Goal: Information Seeking & Learning: Find specific fact

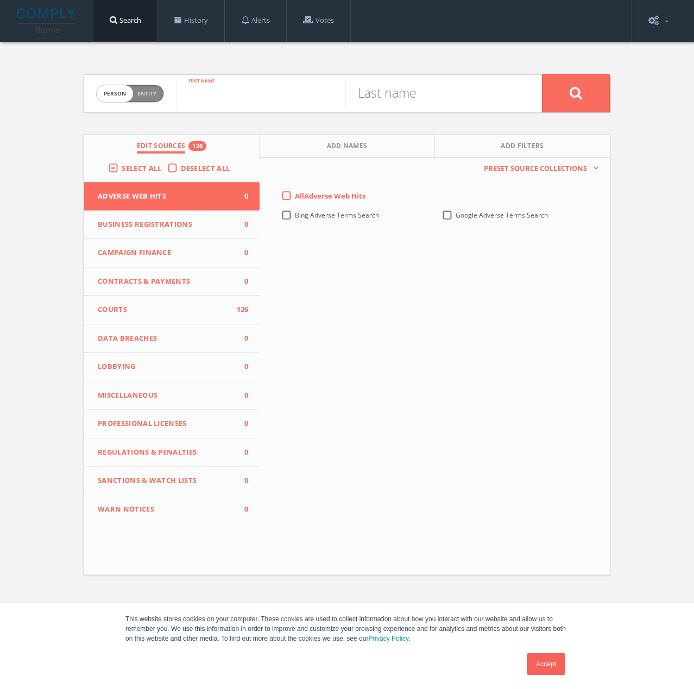
click at [213, 91] on input "text" at bounding box center [260, 93] width 169 height 28
type input "tavorise"
type input "marks"
click at [542, 74] on button at bounding box center [576, 93] width 68 height 38
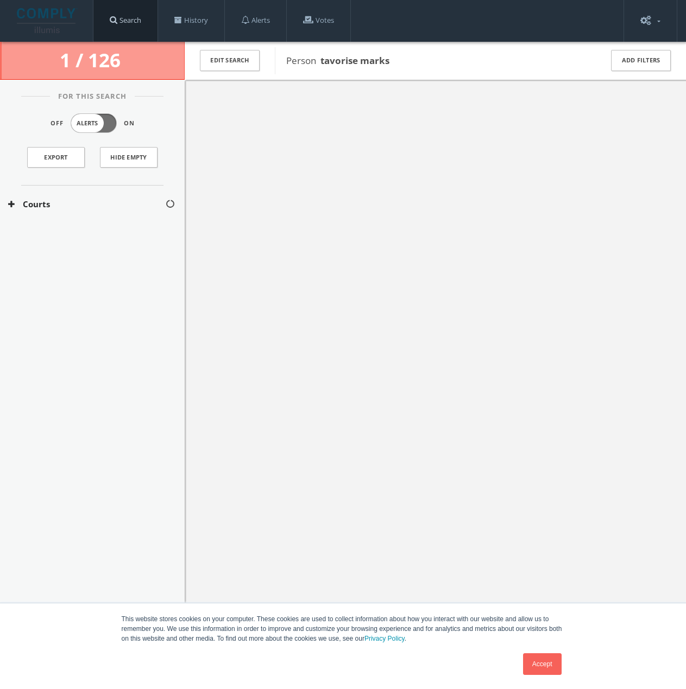
click at [116, 15] on link "Search" at bounding box center [125, 20] width 64 height 41
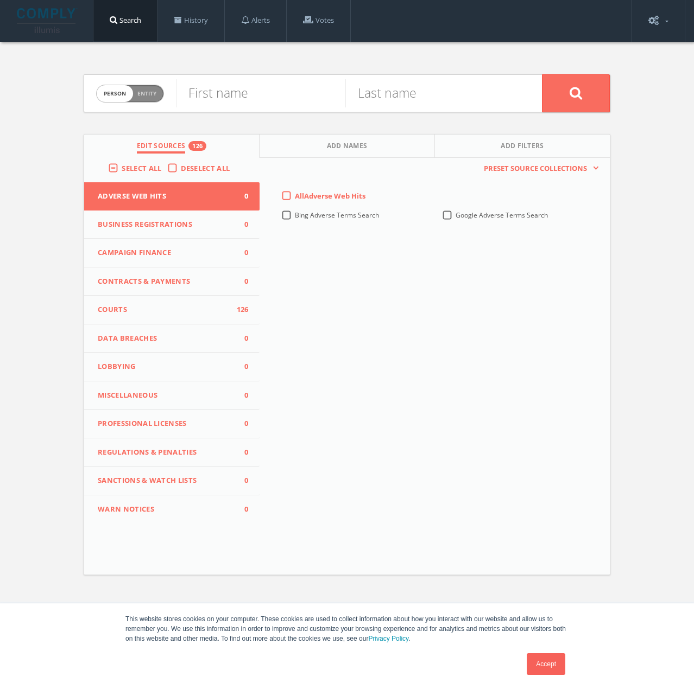
click at [122, 167] on label "Select All" at bounding box center [144, 168] width 45 height 11
click at [0, 0] on input "Select All" at bounding box center [0, 0] width 0 height 0
click at [122, 170] on label "Select All" at bounding box center [144, 168] width 45 height 11
click at [0, 0] on input "Select All" at bounding box center [0, 0] width 0 height 0
click at [208, 95] on input "text" at bounding box center [260, 93] width 169 height 28
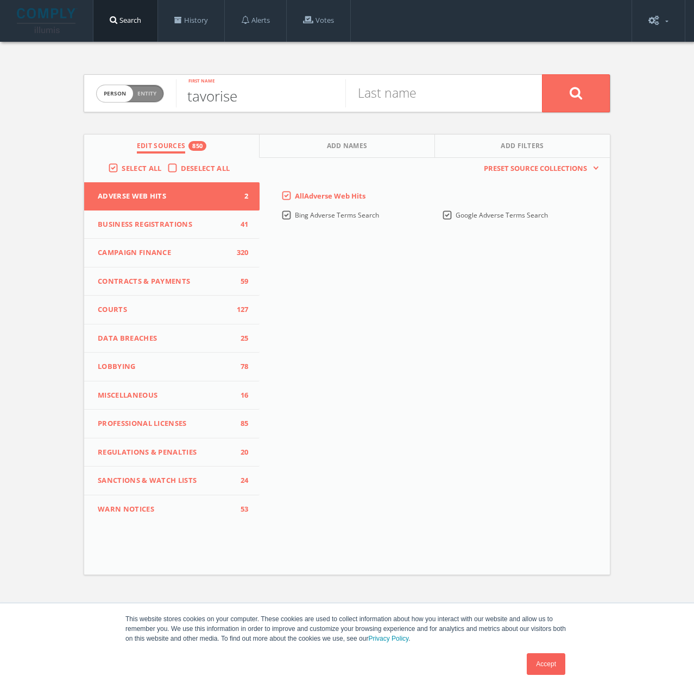
type input "tavorise"
type input "marks"
click at [542, 74] on button at bounding box center [576, 93] width 68 height 38
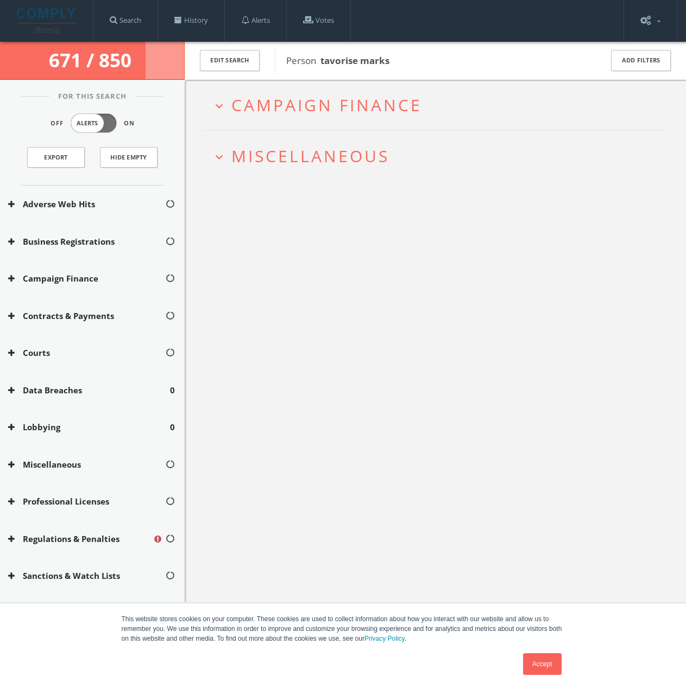
click at [220, 161] on icon "expand_more" at bounding box center [219, 157] width 15 height 15
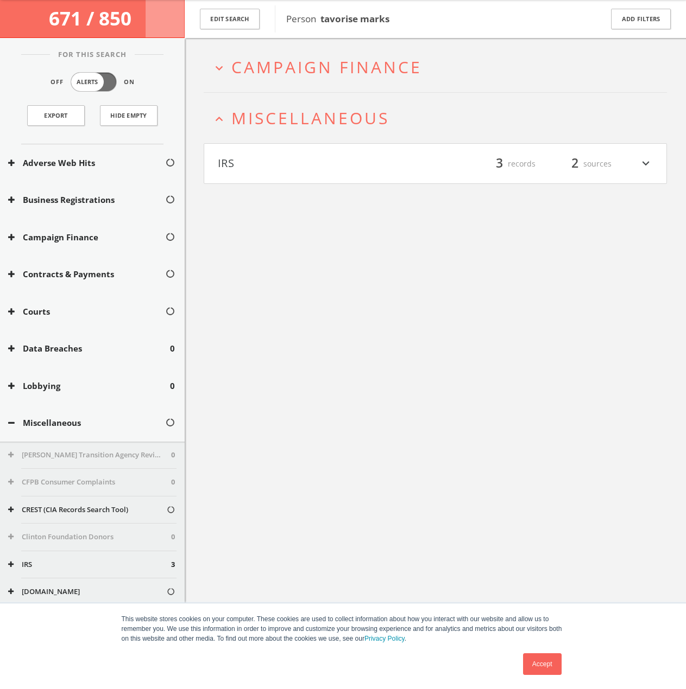
scroll to position [64, 0]
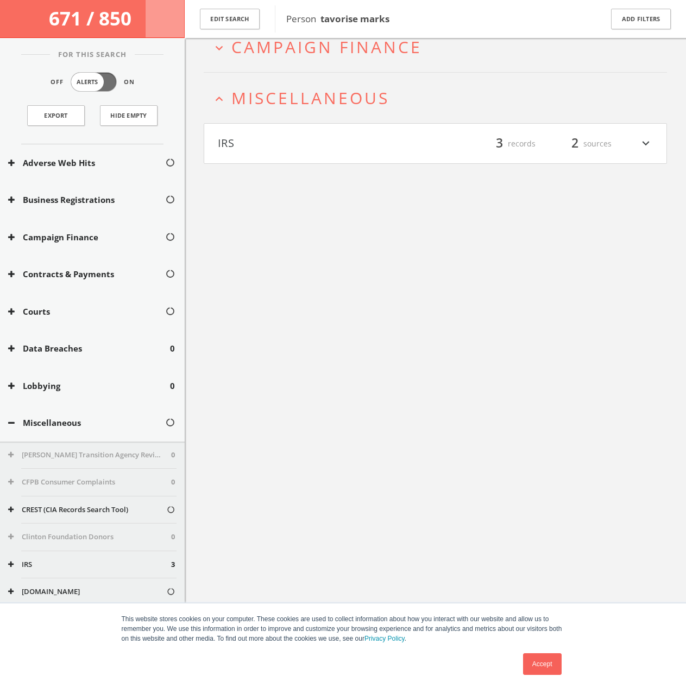
click at [236, 144] on button "IRS" at bounding box center [327, 144] width 218 height 18
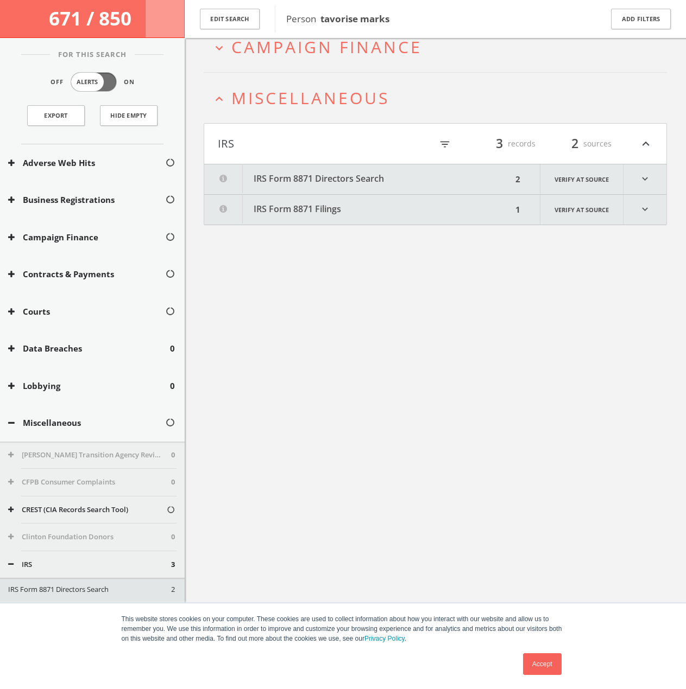
click at [271, 195] on button "IRS Form 8871 Filings" at bounding box center [358, 210] width 308 height 30
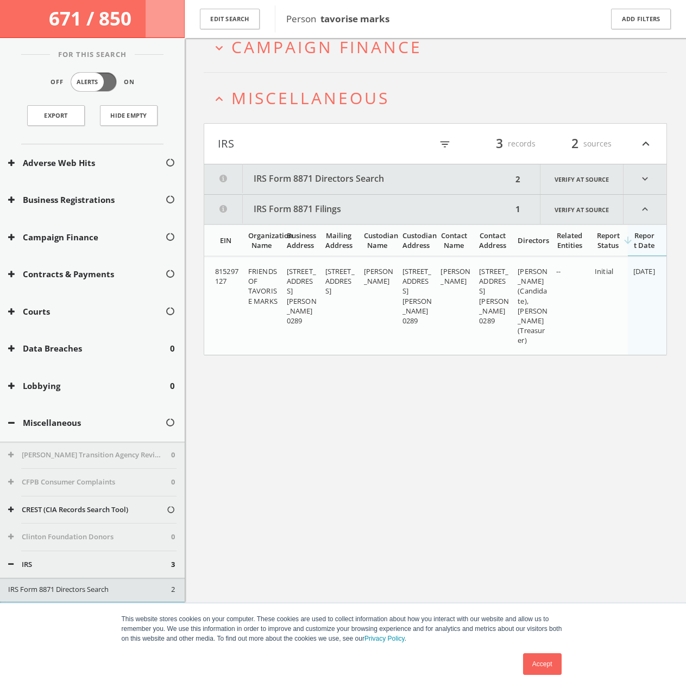
click at [273, 174] on button "IRS Form 8871 Directors Search" at bounding box center [358, 179] width 308 height 30
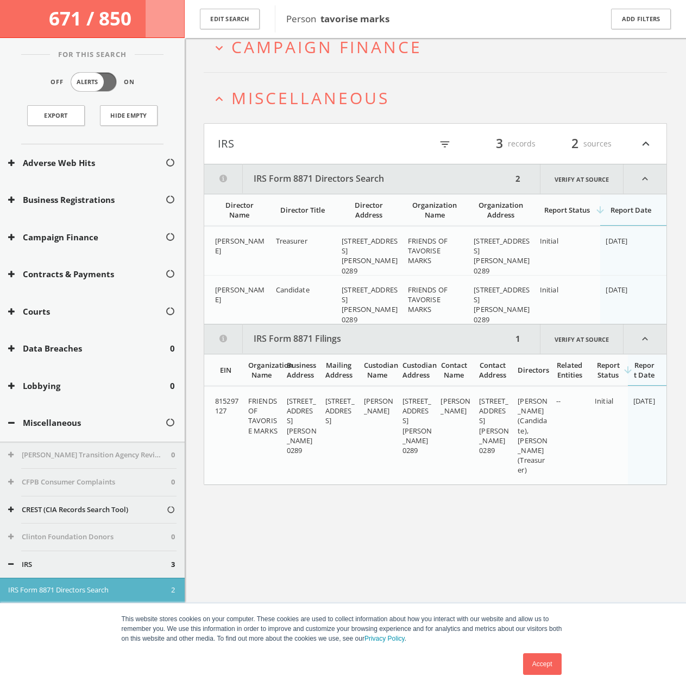
scroll to position [0, 0]
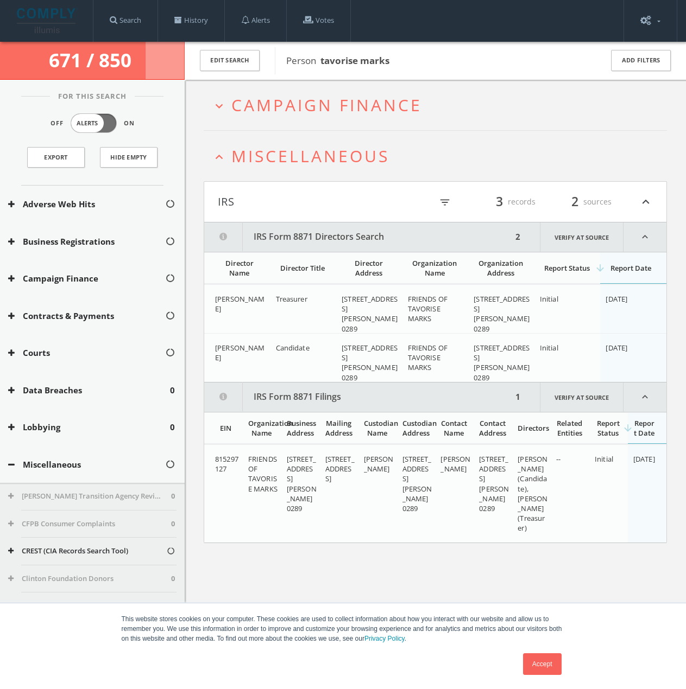
click at [511, 71] on div "Person tavorise marks" at bounding box center [431, 60] width 313 height 27
click at [307, 144] on h2 "expand_less Miscellaneous" at bounding box center [435, 156] width 463 height 50
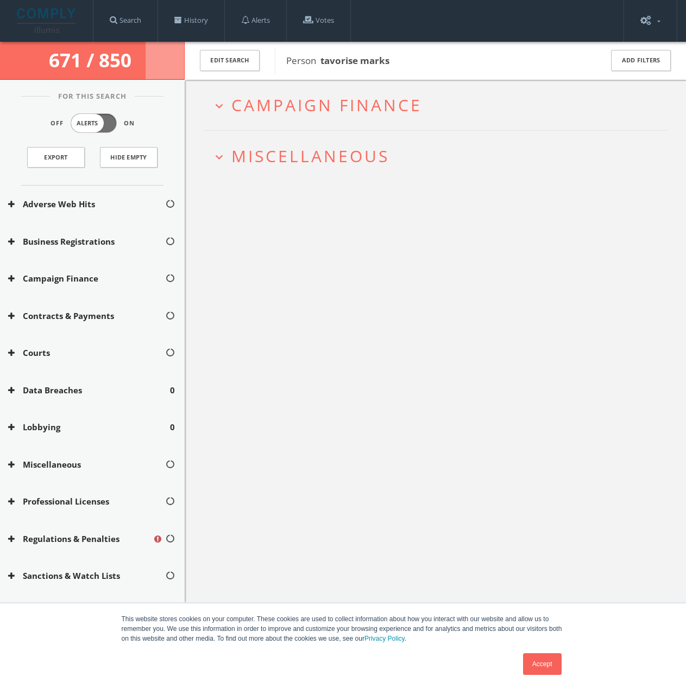
click at [308, 91] on h2 "expand_more Campaign Finance" at bounding box center [435, 105] width 463 height 50
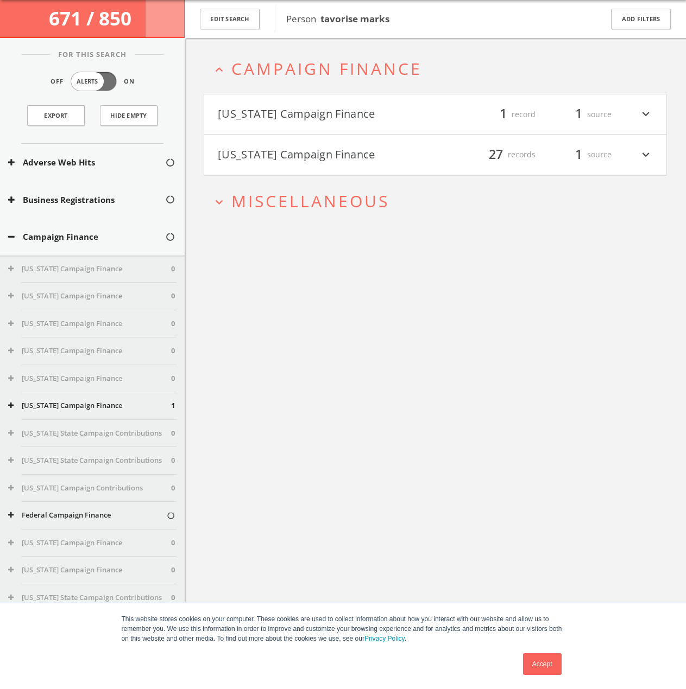
click at [301, 105] on button "[US_STATE] Campaign Finance" at bounding box center [327, 114] width 218 height 18
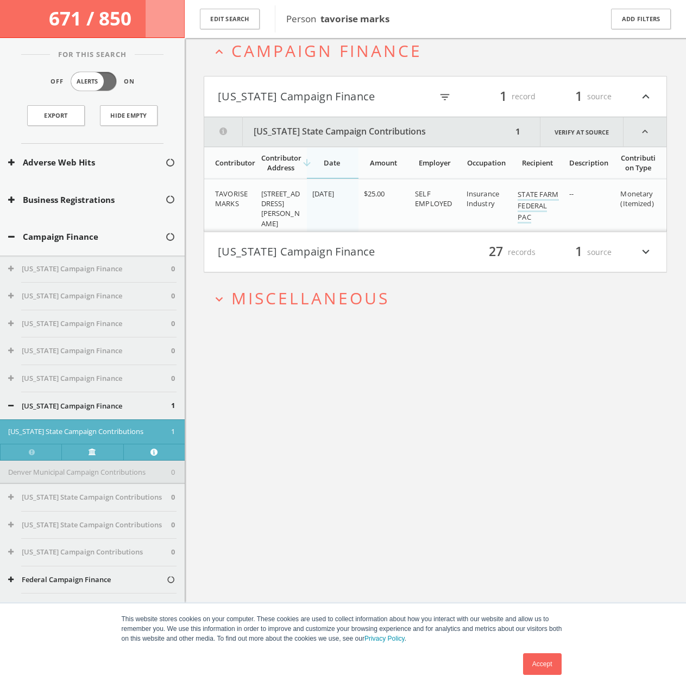
scroll to position [64, 0]
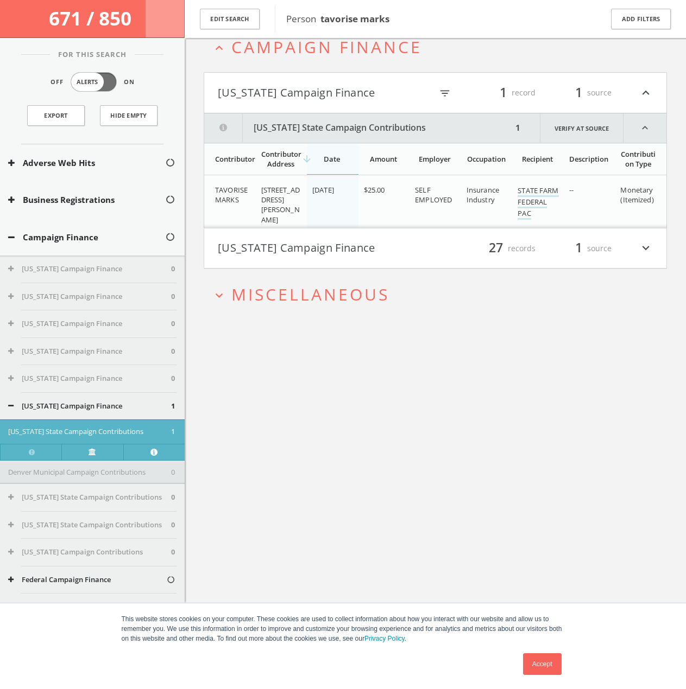
click at [300, 88] on button "[US_STATE] Campaign Finance" at bounding box center [325, 93] width 214 height 18
